Goal: Task Accomplishment & Management: Use online tool/utility

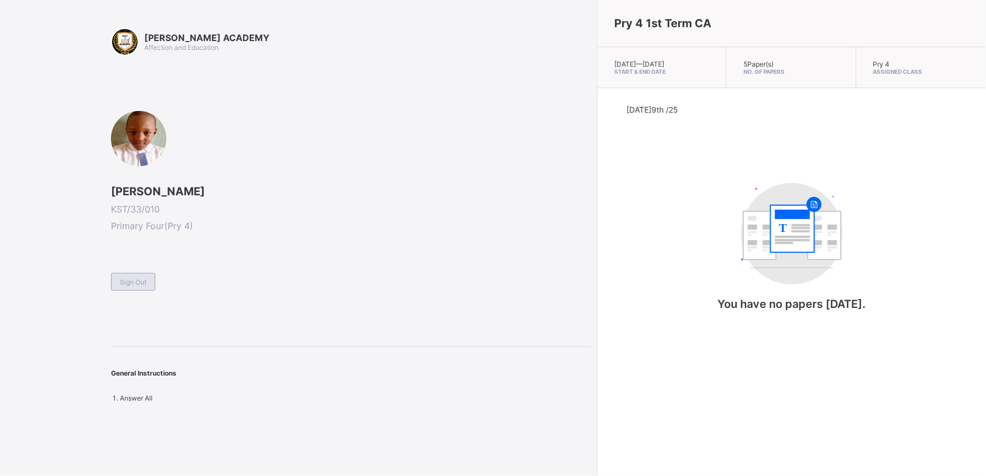
click at [134, 282] on span "Sign Out" at bounding box center [133, 282] width 27 height 8
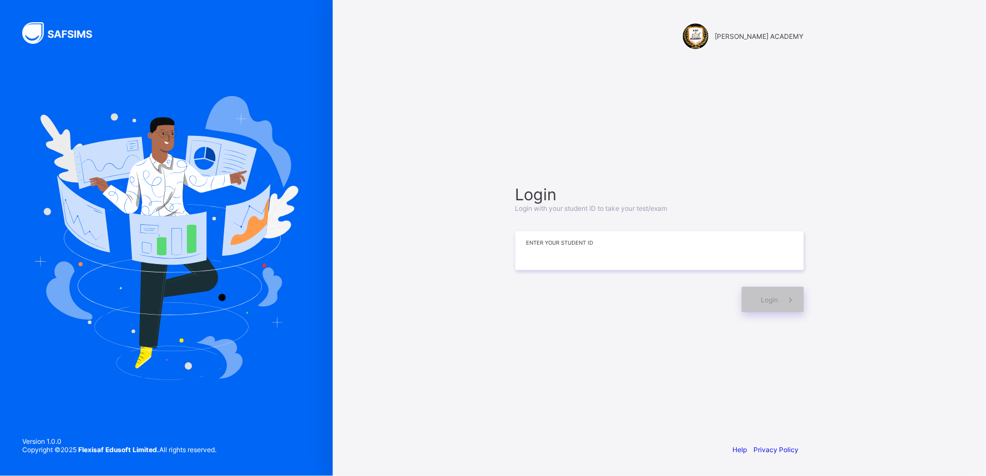
click at [669, 249] on input at bounding box center [660, 250] width 289 height 39
type input "**********"
click at [785, 295] on icon at bounding box center [791, 300] width 12 height 11
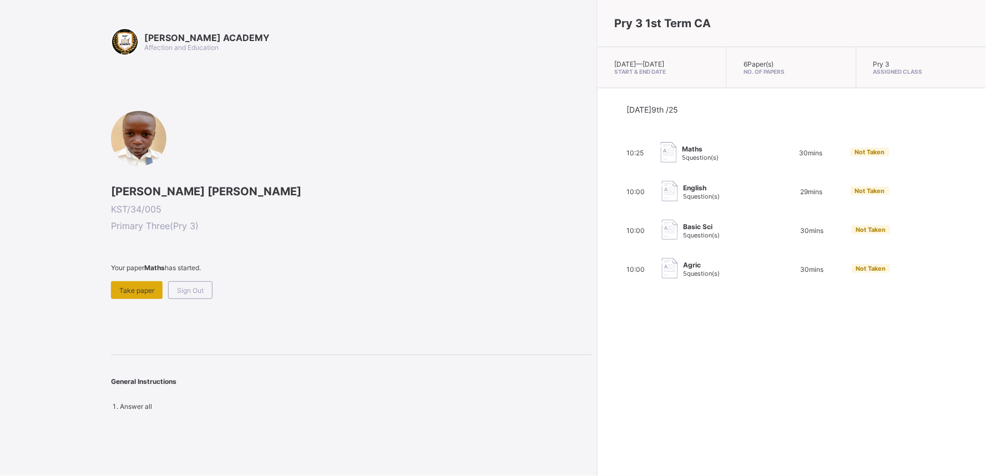
click at [135, 289] on span "Take paper" at bounding box center [136, 290] width 35 height 8
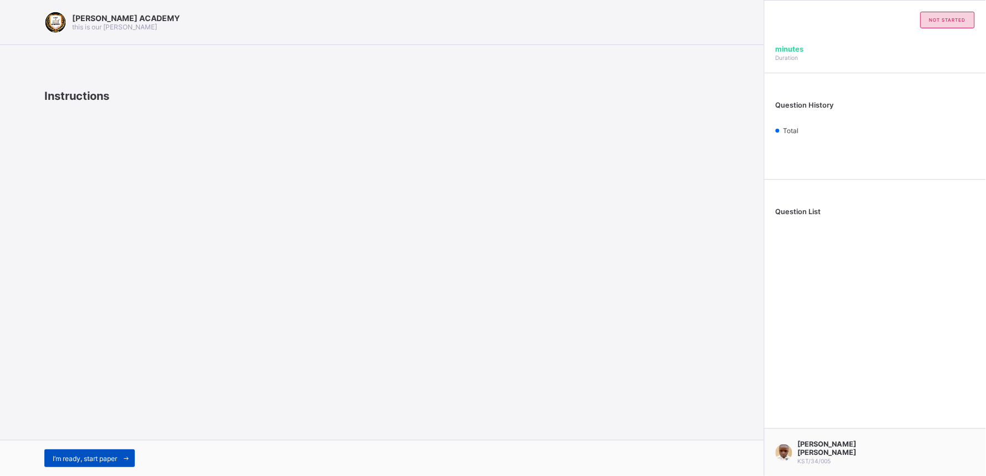
click at [80, 462] on span "I’m ready, start paper" at bounding box center [85, 459] width 64 height 8
